Goal: Information Seeking & Learning: Learn about a topic

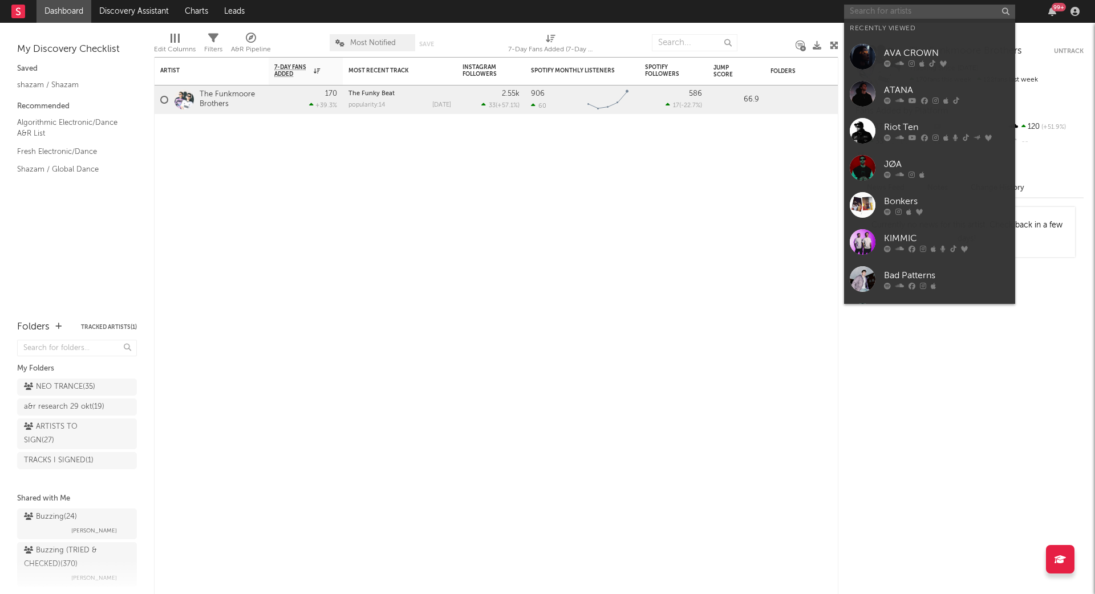
click at [888, 9] on input "text" at bounding box center [929, 12] width 171 height 14
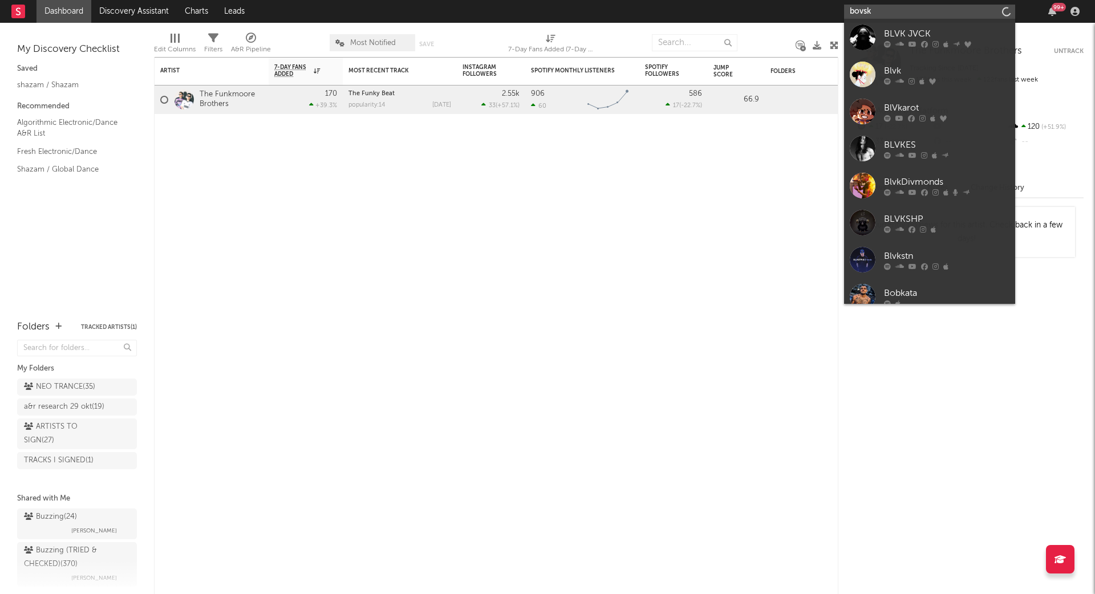
type input "bovski"
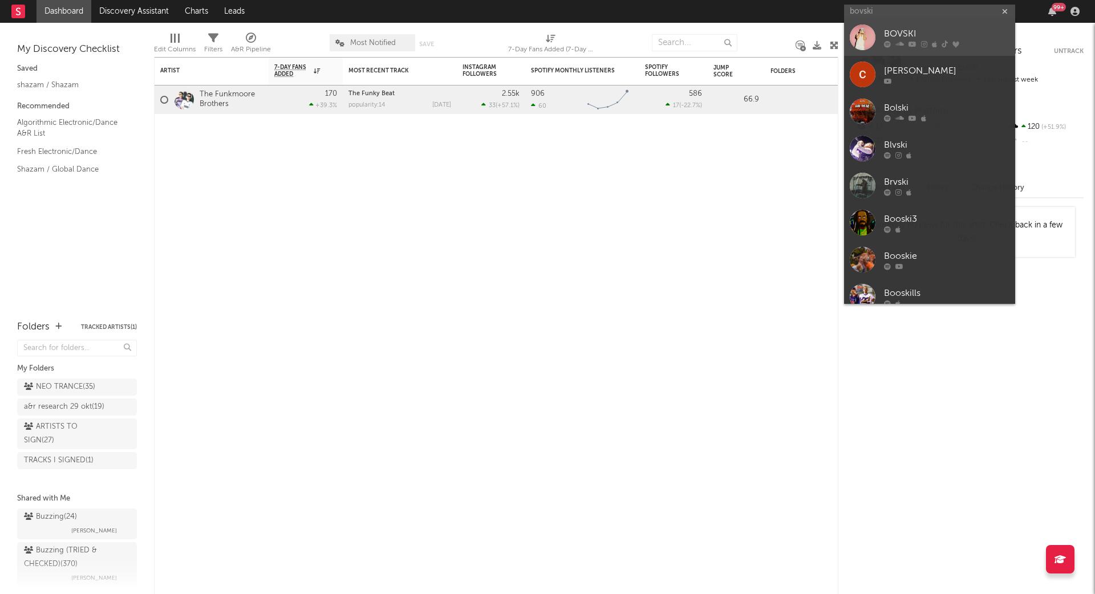
click at [904, 34] on div "BOVSKI" at bounding box center [946, 34] width 125 height 14
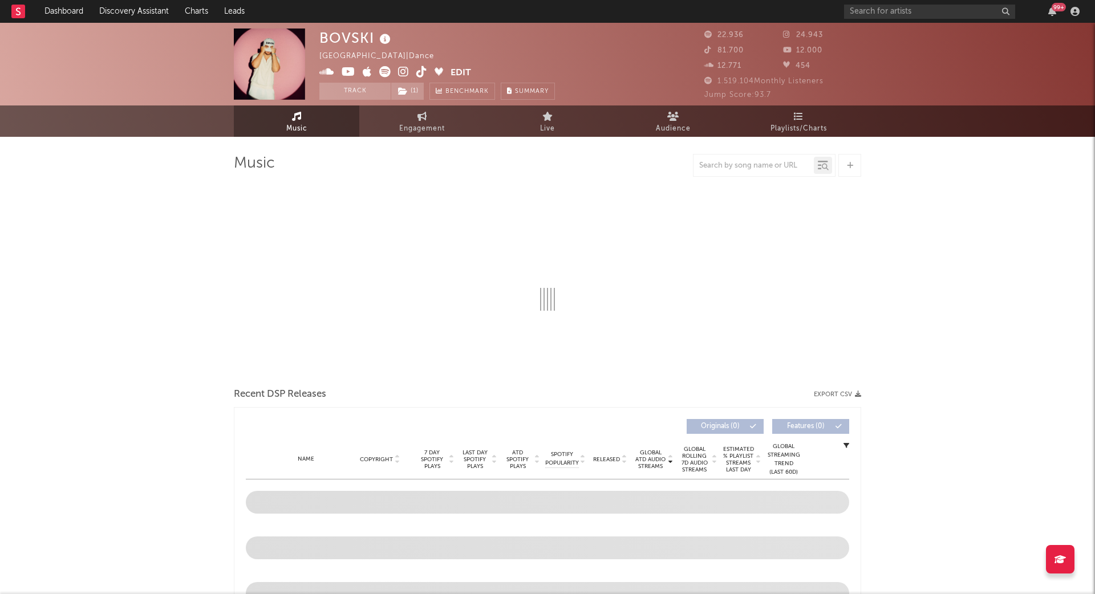
select select "6m"
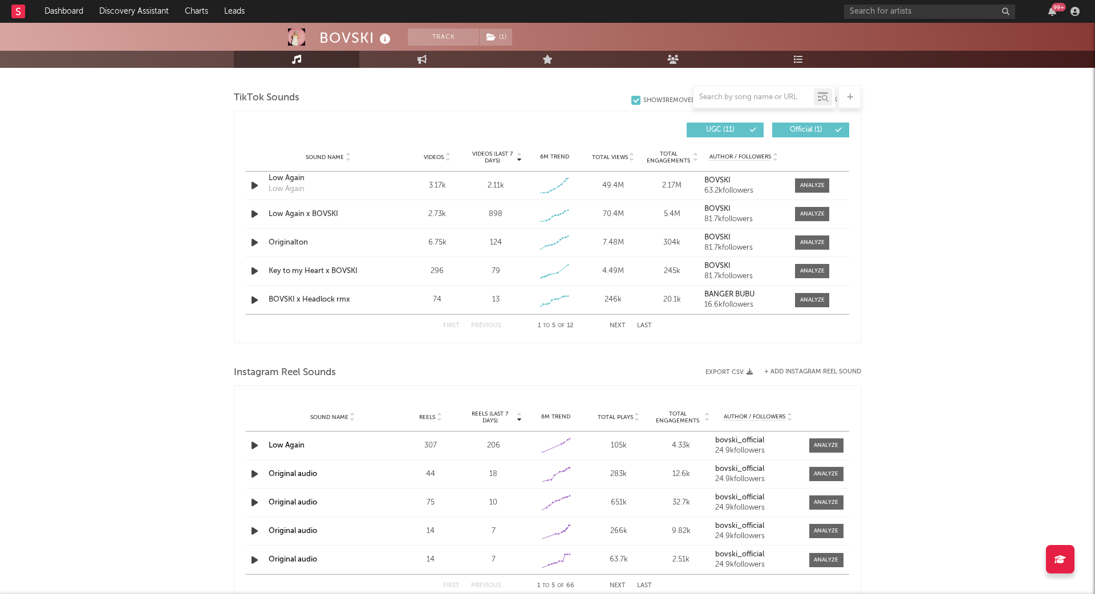
scroll to position [761, 0]
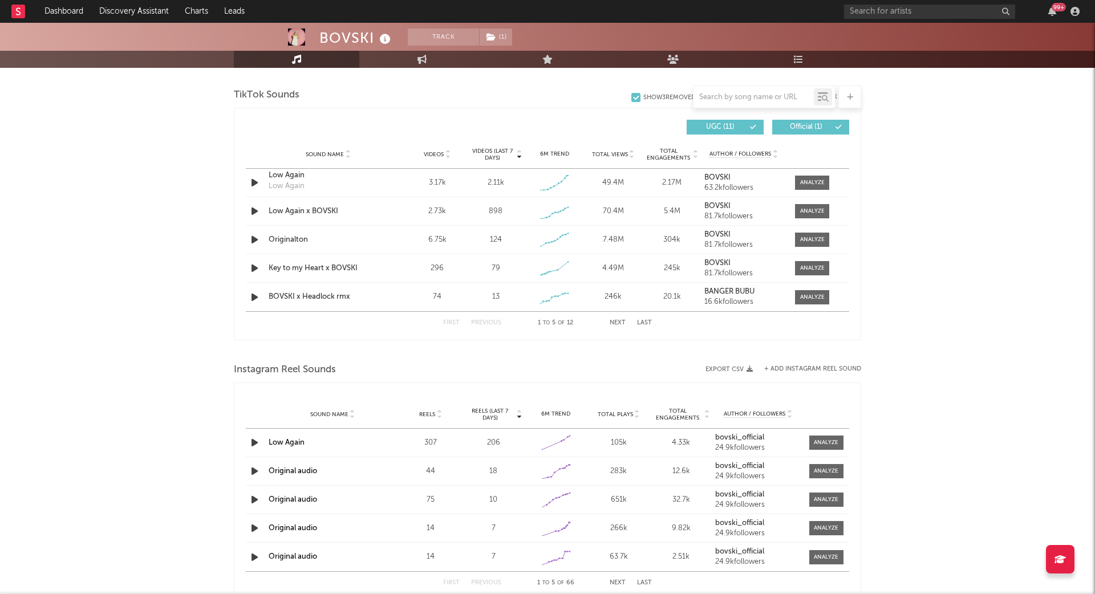
click at [624, 320] on button "Next" at bounding box center [617, 323] width 16 height 6
click at [620, 320] on button "Next" at bounding box center [617, 323] width 16 height 6
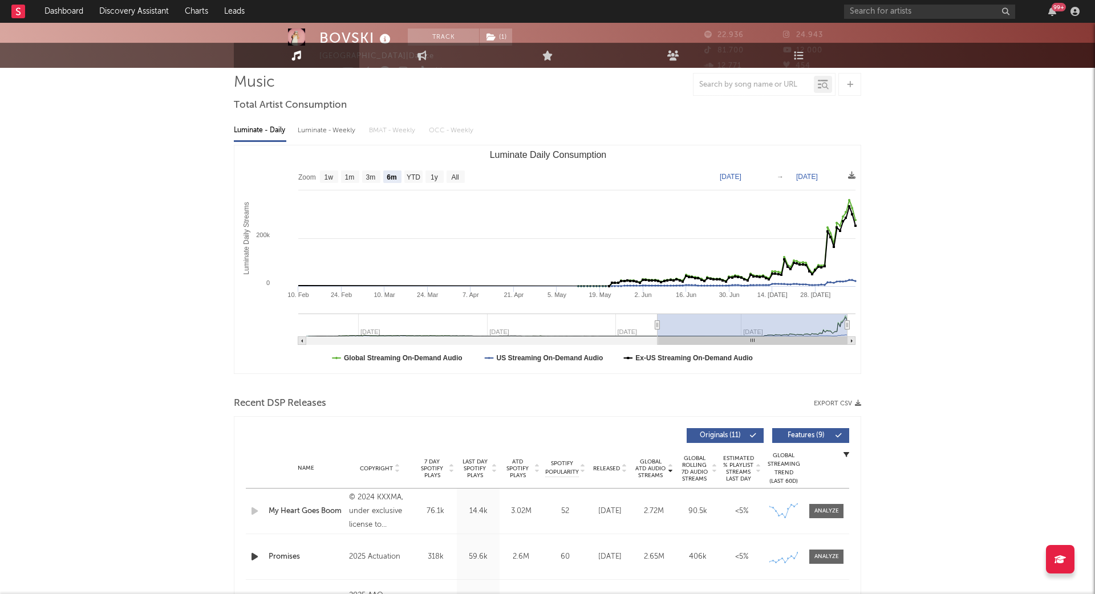
scroll to position [0, 0]
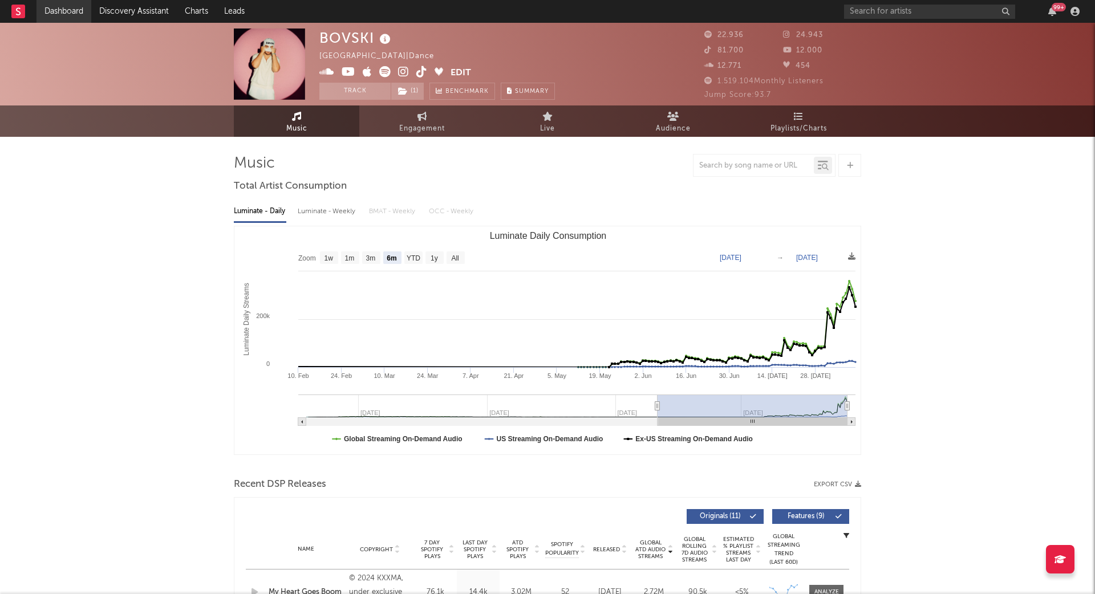
click at [55, 10] on link "Dashboard" at bounding box center [63, 11] width 55 height 23
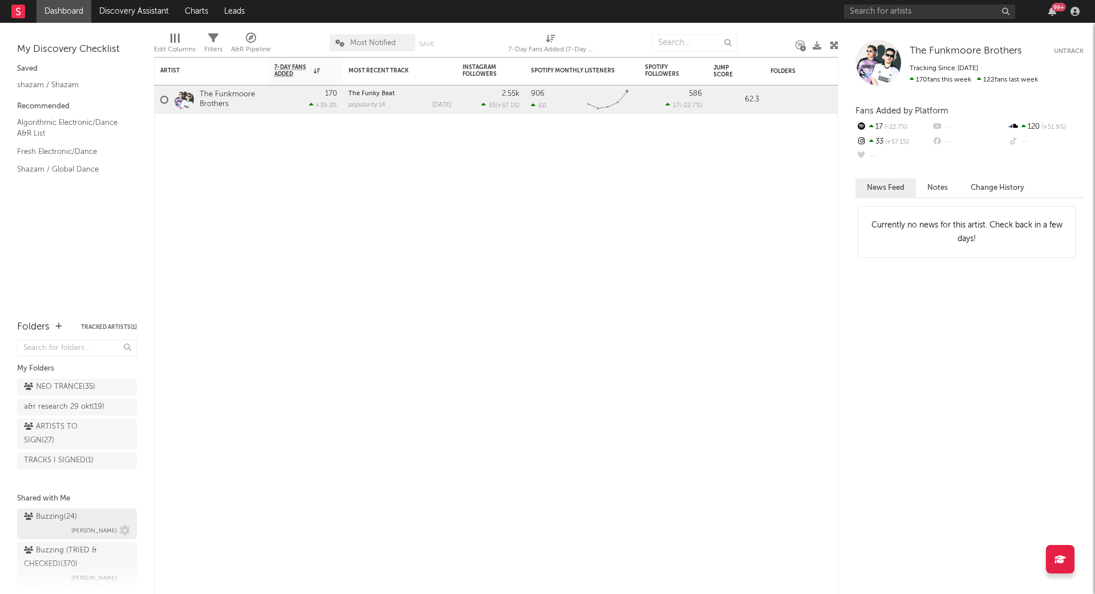
click at [81, 515] on div "Buzzing ( 24 ) [PERSON_NAME]" at bounding box center [77, 523] width 106 height 27
